Goal: Task Accomplishment & Management: Use online tool/utility

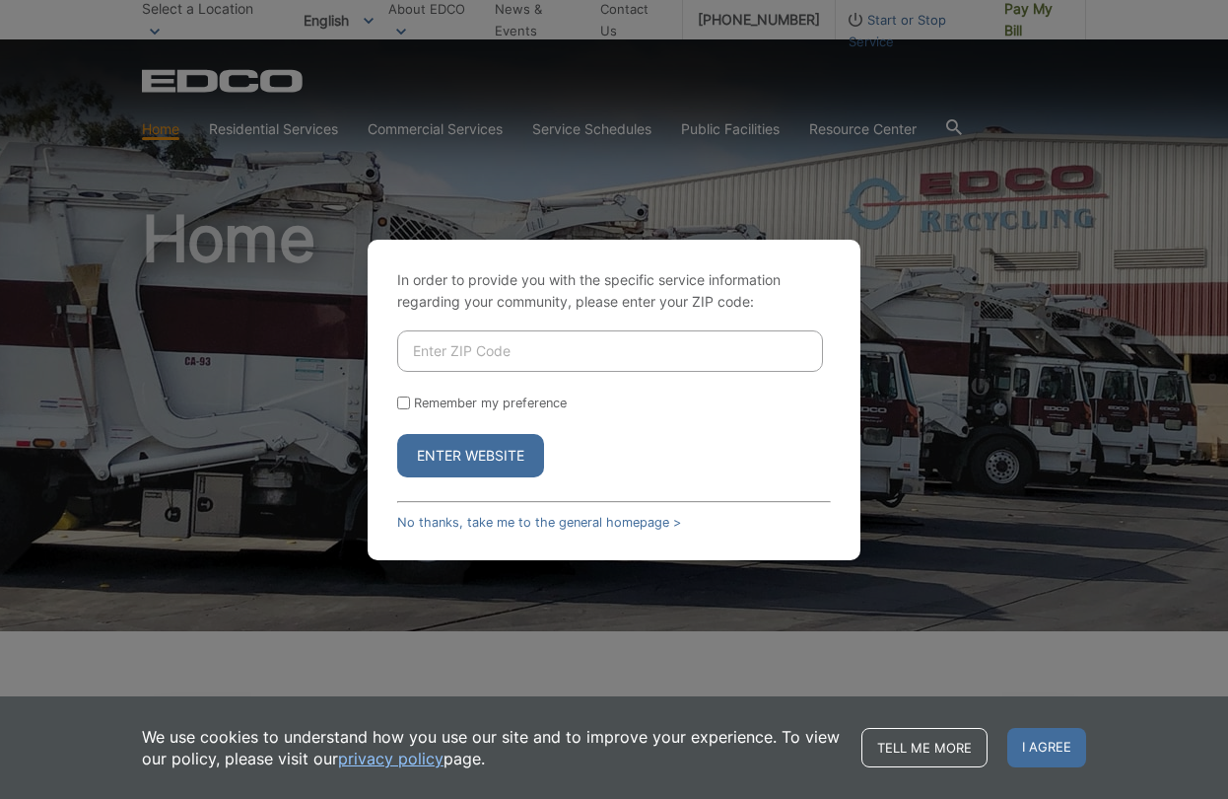
click at [476, 348] on input "Enter ZIP Code" at bounding box center [610, 350] width 426 height 41
click at [449, 453] on button "Enter Website" at bounding box center [470, 455] width 147 height 43
click at [473, 345] on input "Enter ZIP Code" at bounding box center [610, 350] width 426 height 41
type input "92026"
click at [398, 397] on input "Remember my preference" at bounding box center [403, 402] width 13 height 13
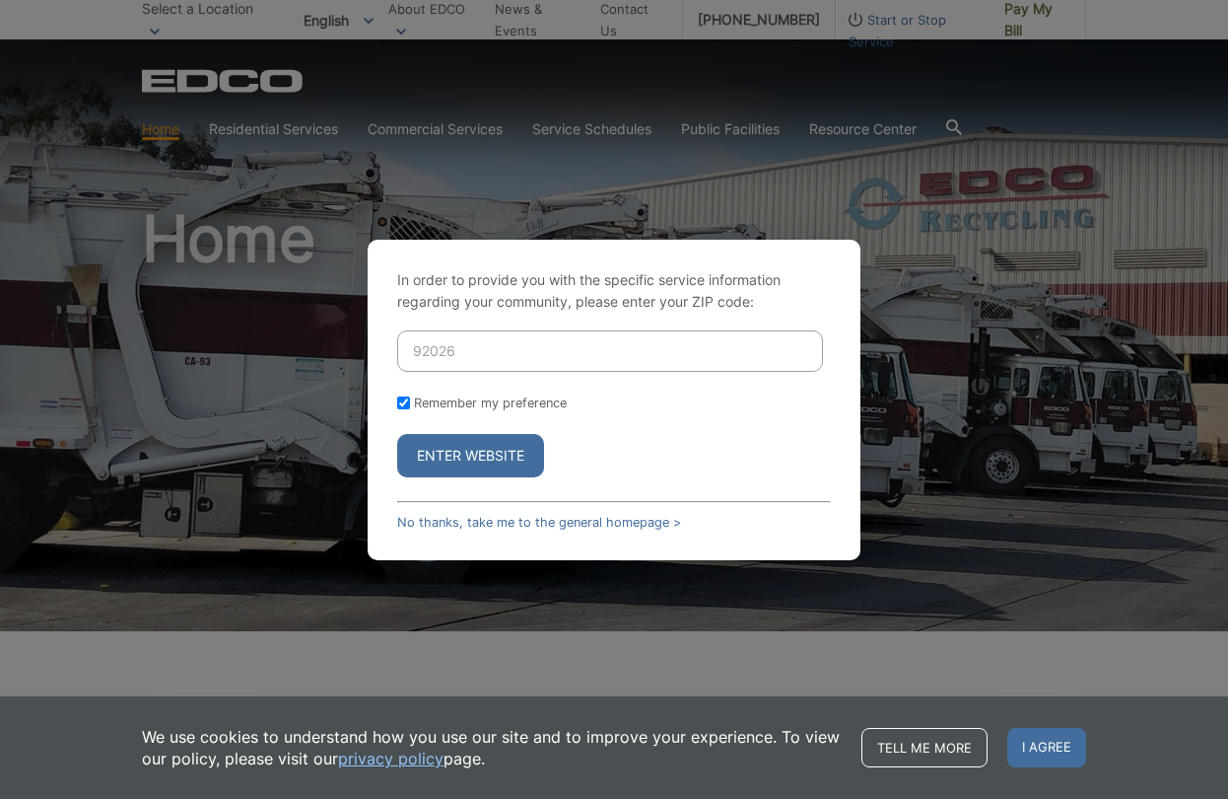
checkbox input "true"
click at [453, 453] on button "Enter Website" at bounding box center [470, 455] width 147 height 43
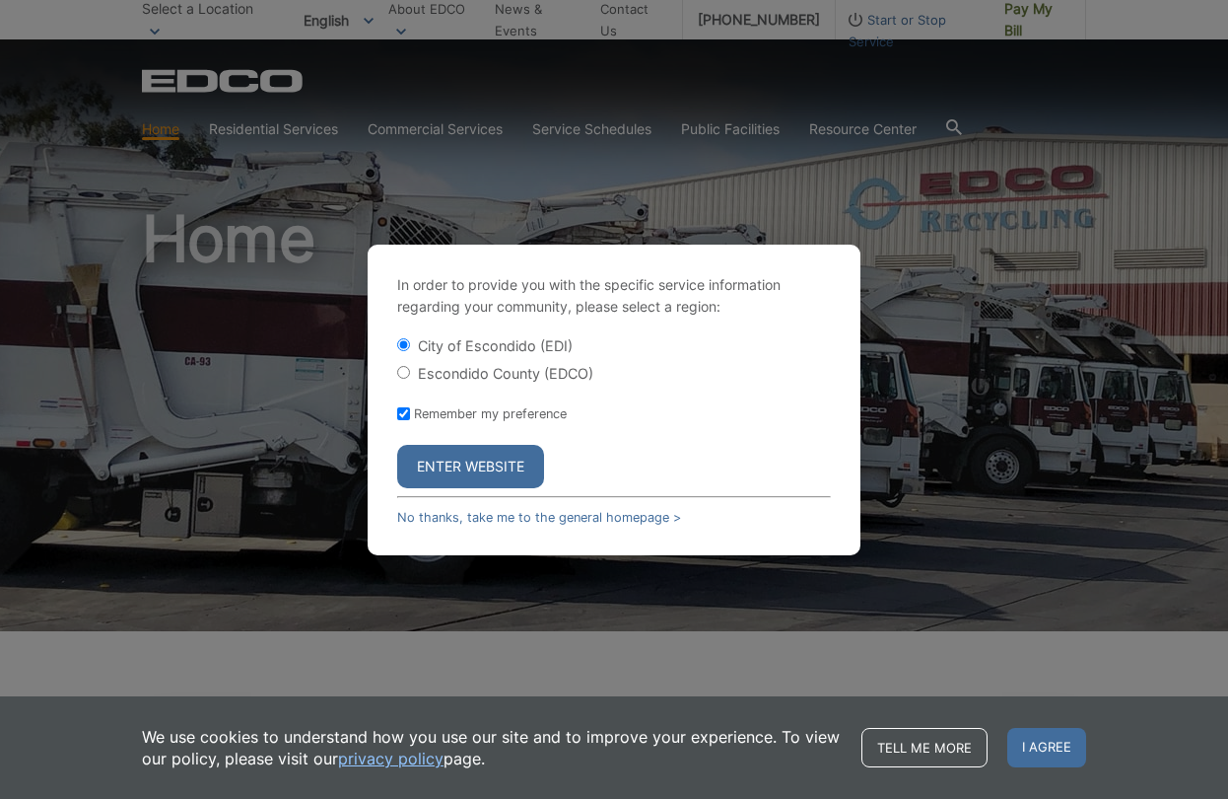
click at [409, 370] on input "Escondido County (EDCO)" at bounding box center [403, 372] width 13 height 13
radio input "true"
click at [440, 456] on button "Enter Website" at bounding box center [470, 466] width 147 height 43
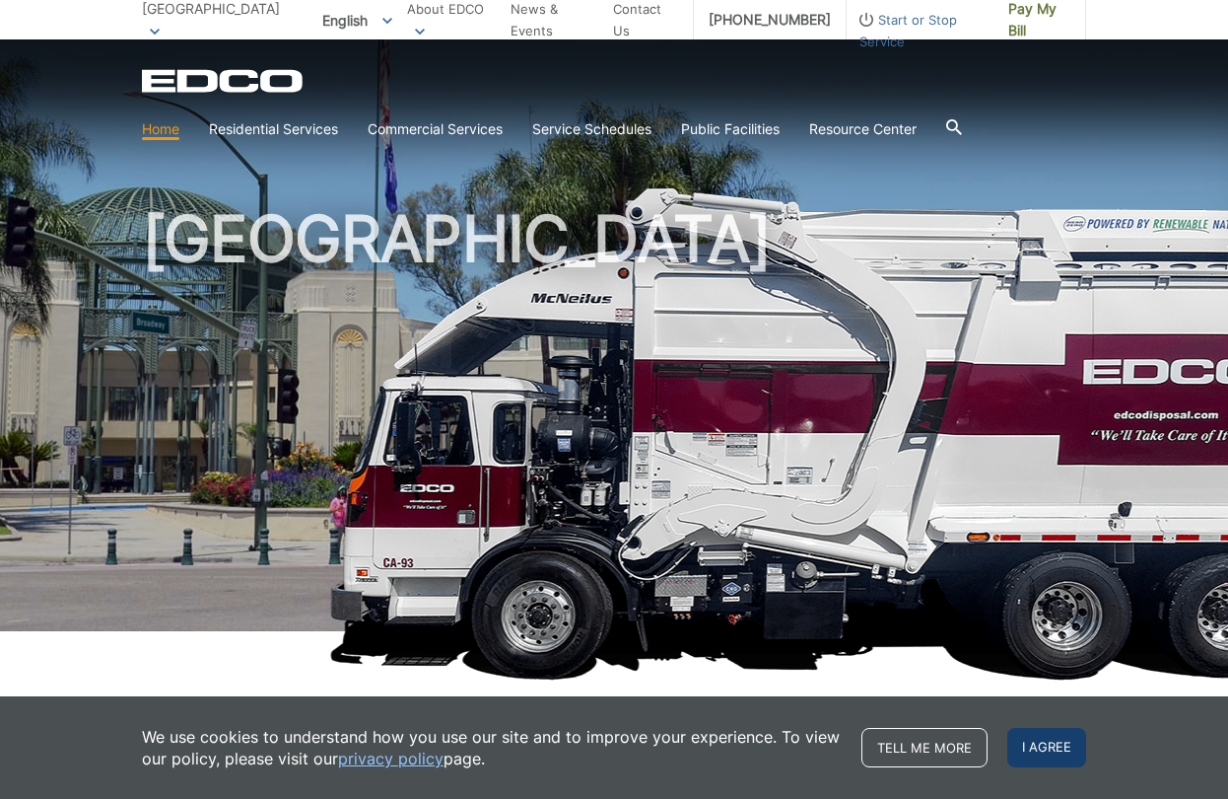
click at [1039, 753] on span "I agree" at bounding box center [1047, 747] width 79 height 39
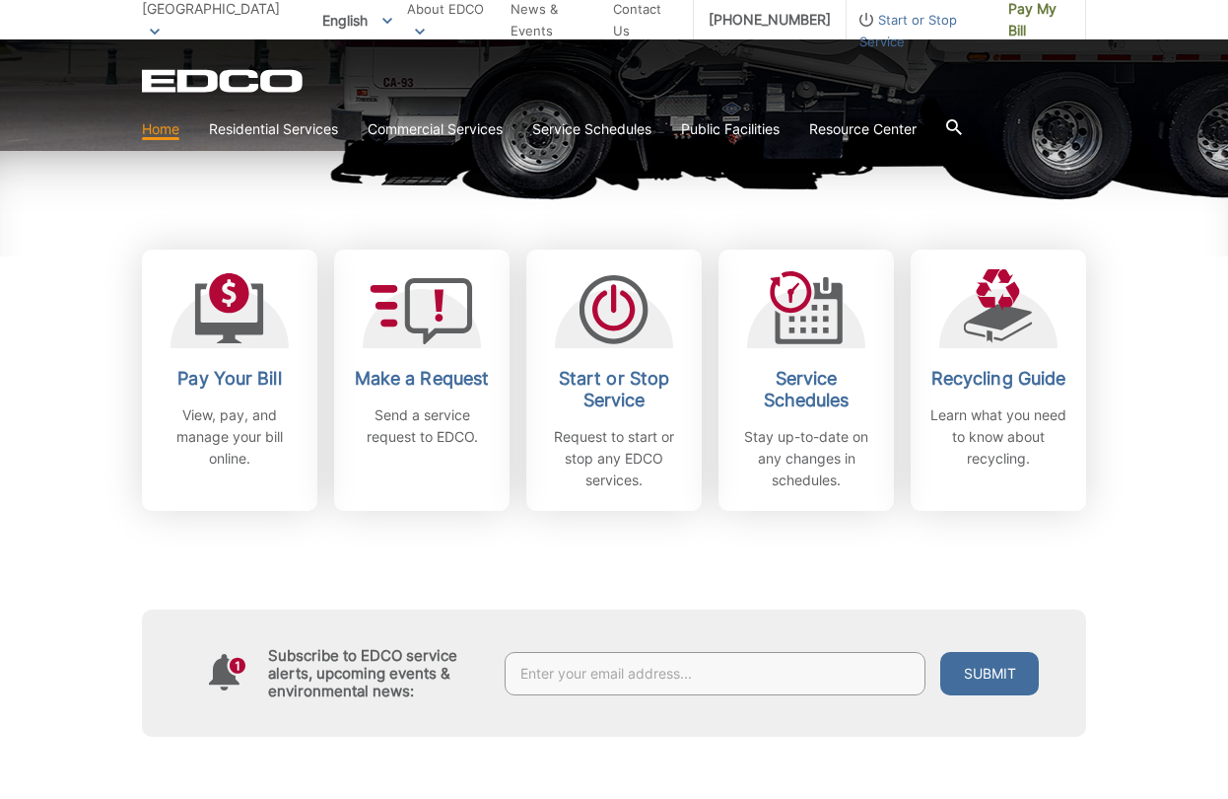
scroll to position [554, 0]
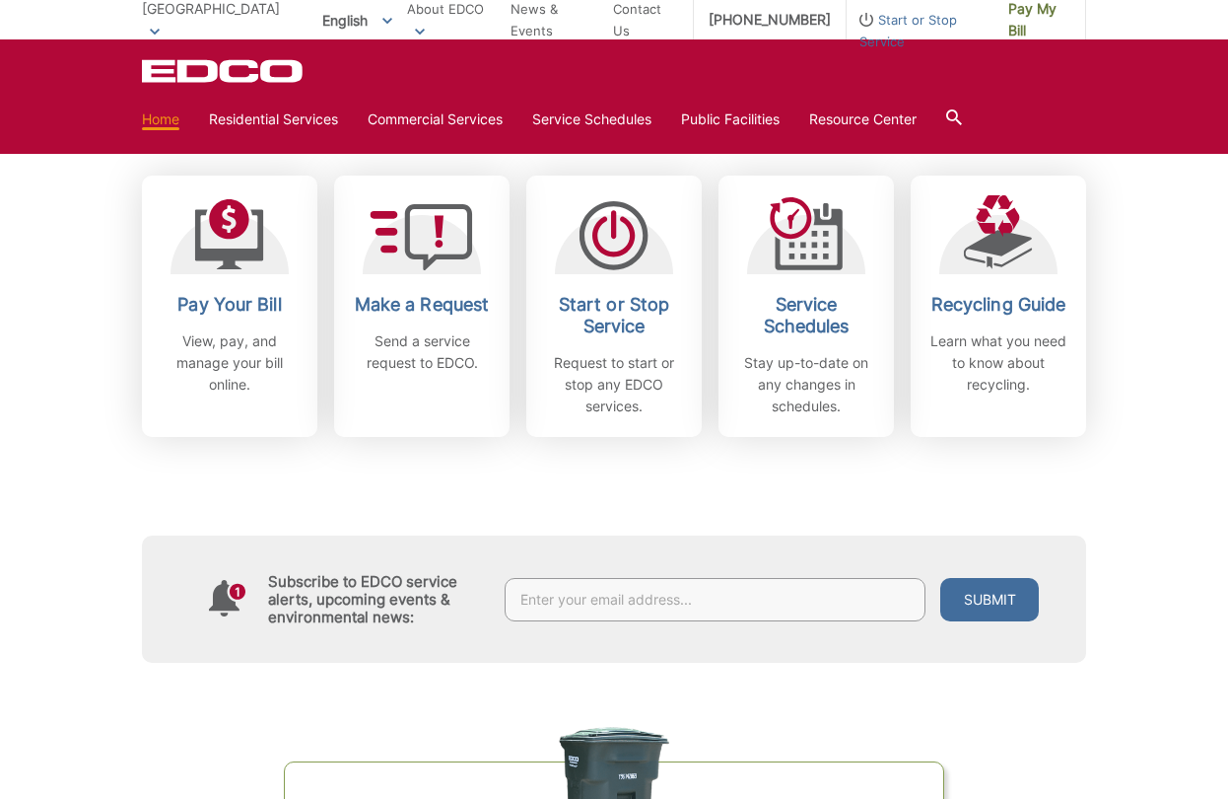
drag, startPoint x: 1047, startPoint y: 749, endPoint x: 707, endPoint y: 749, distance: 340.1
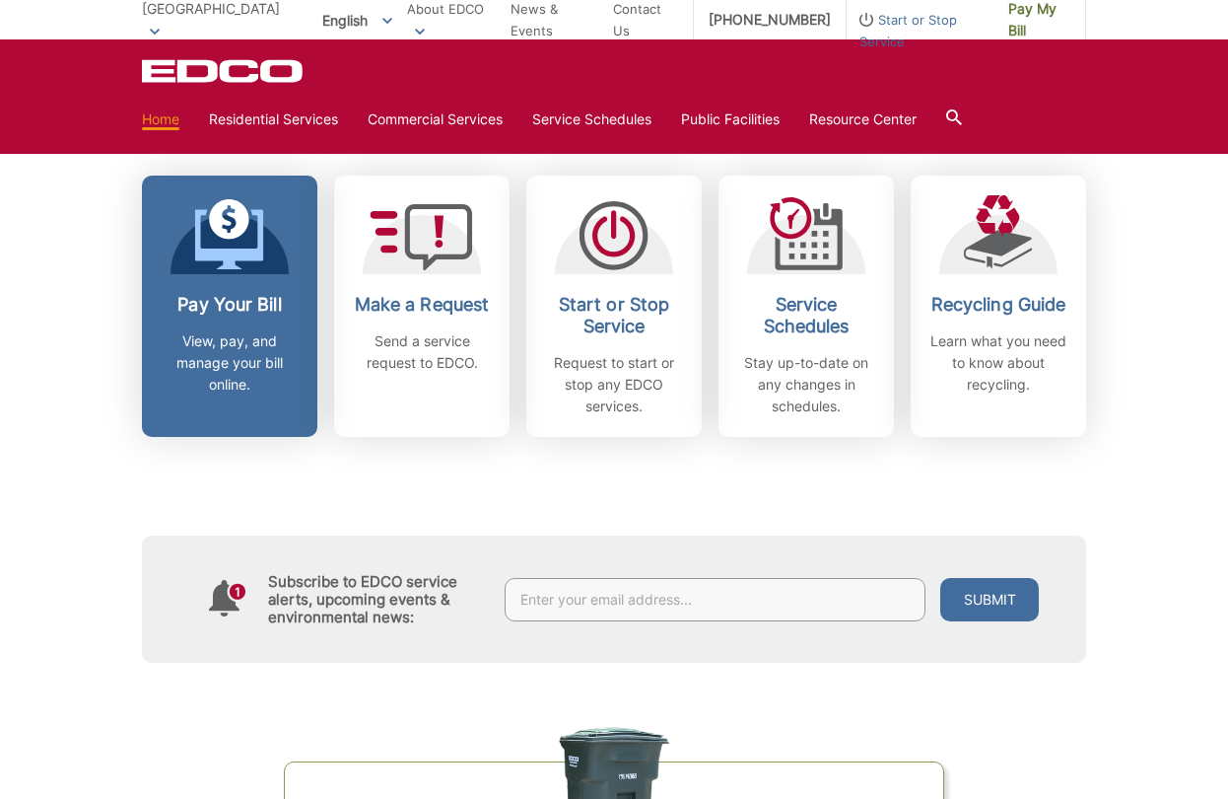
click at [276, 262] on div at bounding box center [230, 234] width 118 height 79
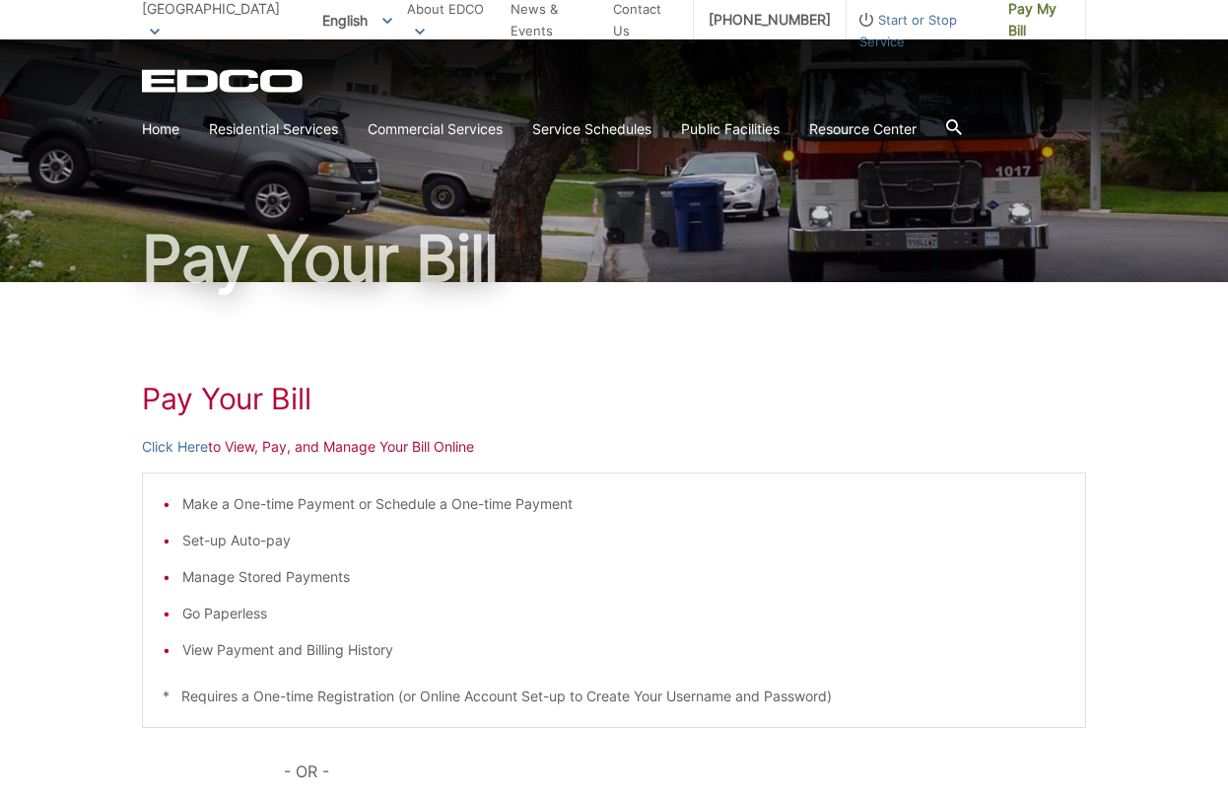
scroll to position [64, 0]
click at [174, 446] on link "Click Here" at bounding box center [175, 446] width 66 height 22
